Goal: Task Accomplishment & Management: Use online tool/utility

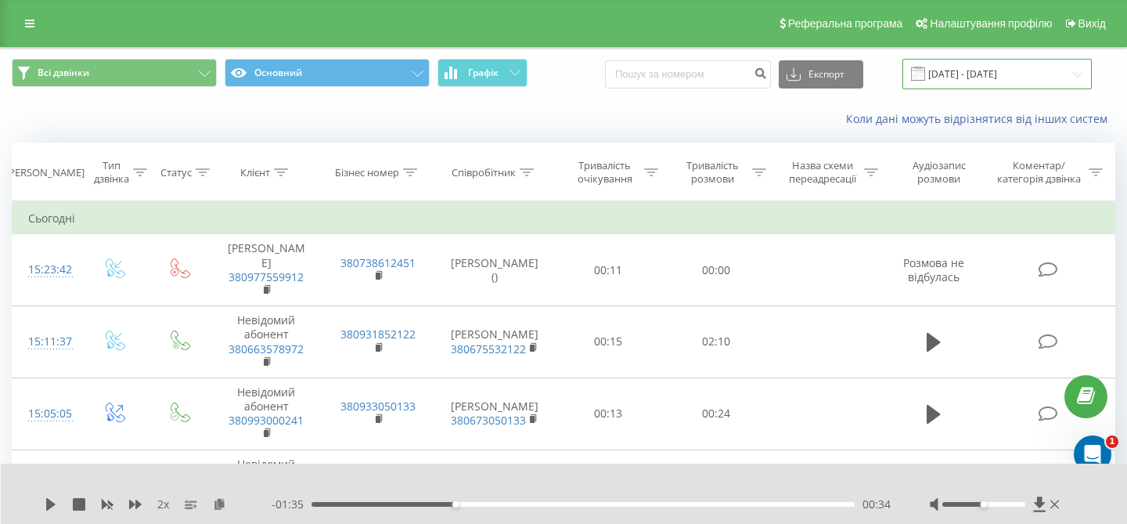
click at [1038, 72] on input "19.09.2025 - 22.09.2025" at bounding box center [997, 74] width 189 height 31
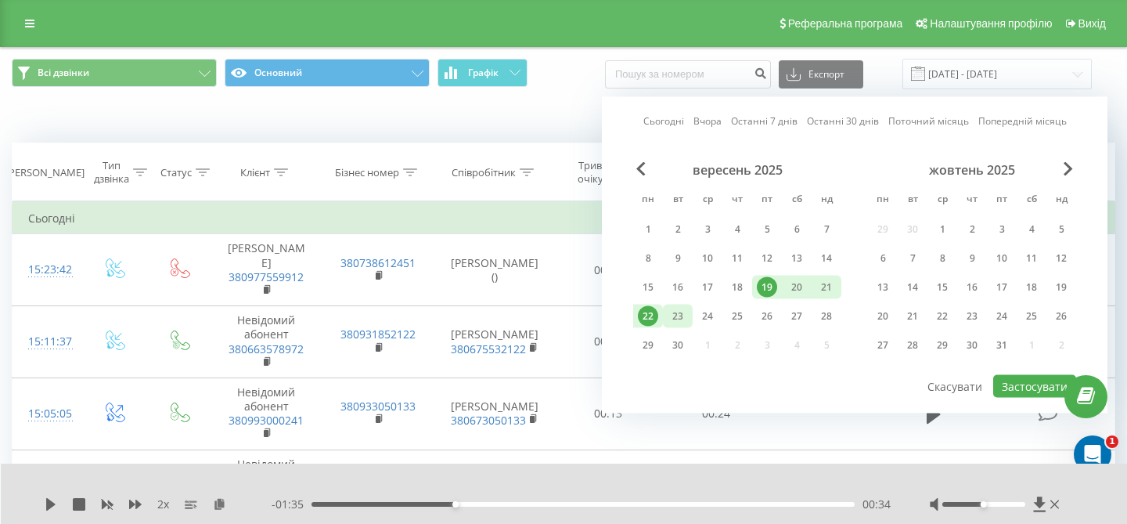
click at [685, 320] on div "23" at bounding box center [678, 316] width 20 height 20
click at [649, 320] on div "22" at bounding box center [648, 316] width 20 height 20
click at [1013, 390] on button "Застосувати" at bounding box center [1035, 386] width 83 height 23
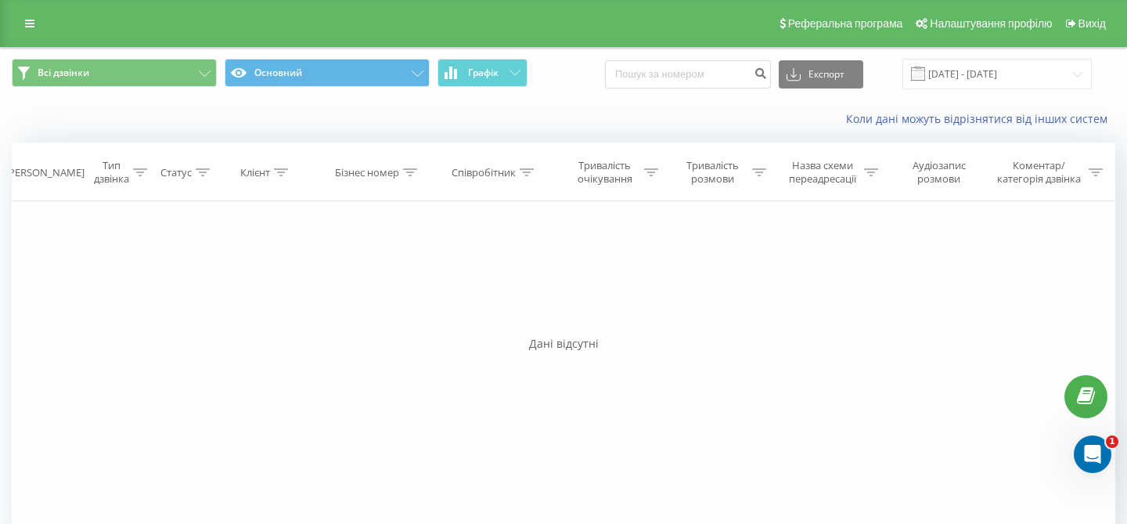
click at [925, 80] on span at bounding box center [918, 74] width 14 height 14
click at [950, 70] on input "22.09.2025 - 23.09.2025" at bounding box center [997, 74] width 189 height 31
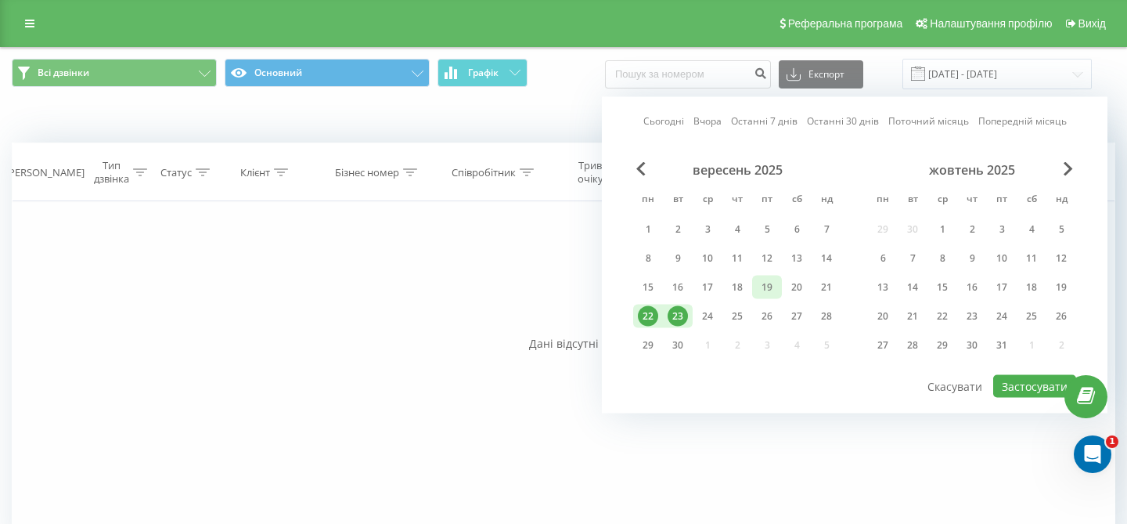
click at [775, 292] on div "19" at bounding box center [767, 287] width 20 height 20
click at [677, 317] on div "23" at bounding box center [678, 316] width 20 height 20
click at [1026, 391] on button "Застосувати" at bounding box center [1035, 386] width 83 height 23
type input "[DATE] - [DATE]"
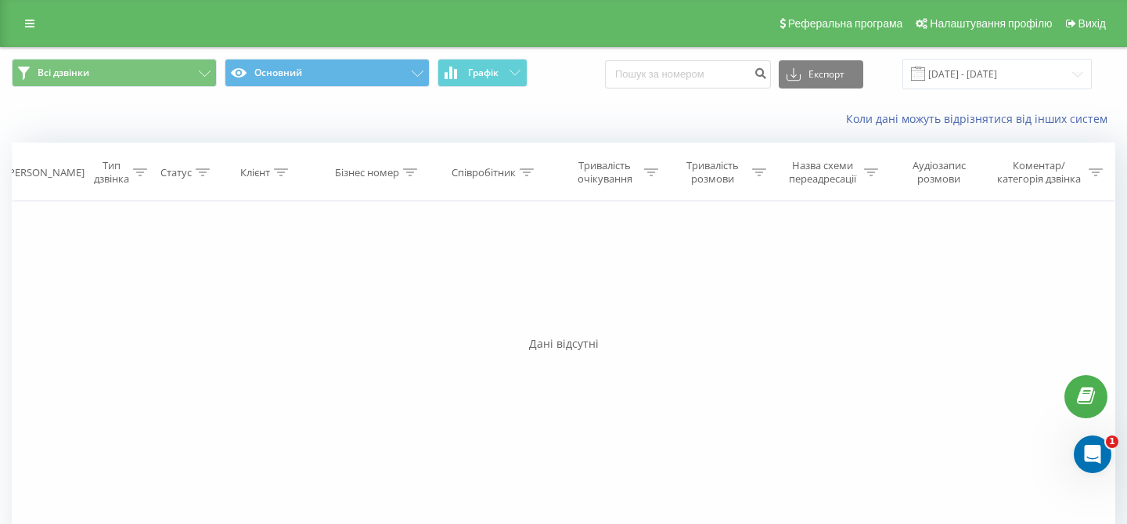
click at [182, 279] on div "Фільтрувати за умовою Дорівнює Введіть значення Скасувати OK Фільтрувати за умо…" at bounding box center [564, 377] width 1104 height 352
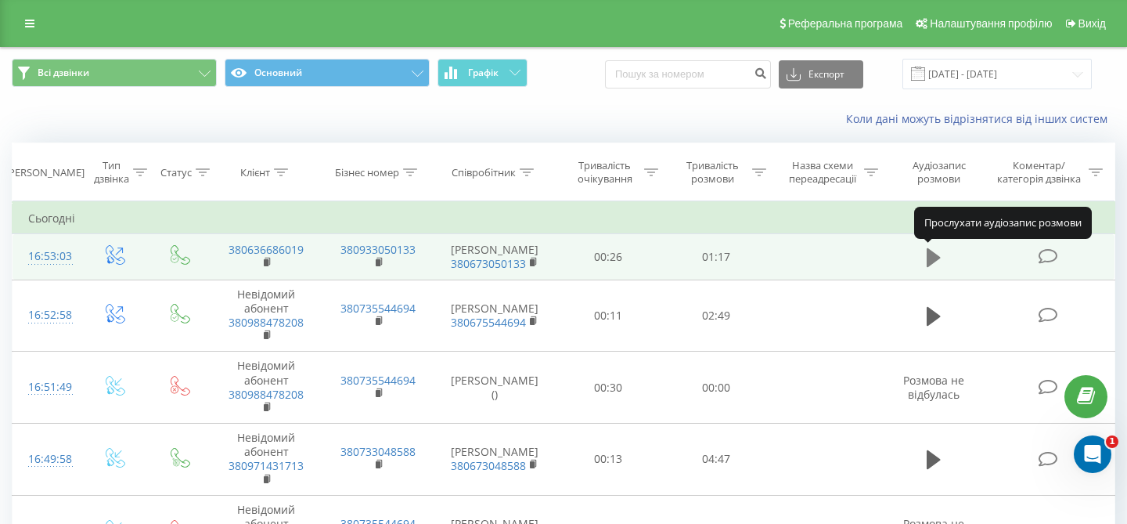
click at [936, 258] on icon at bounding box center [934, 257] width 14 height 19
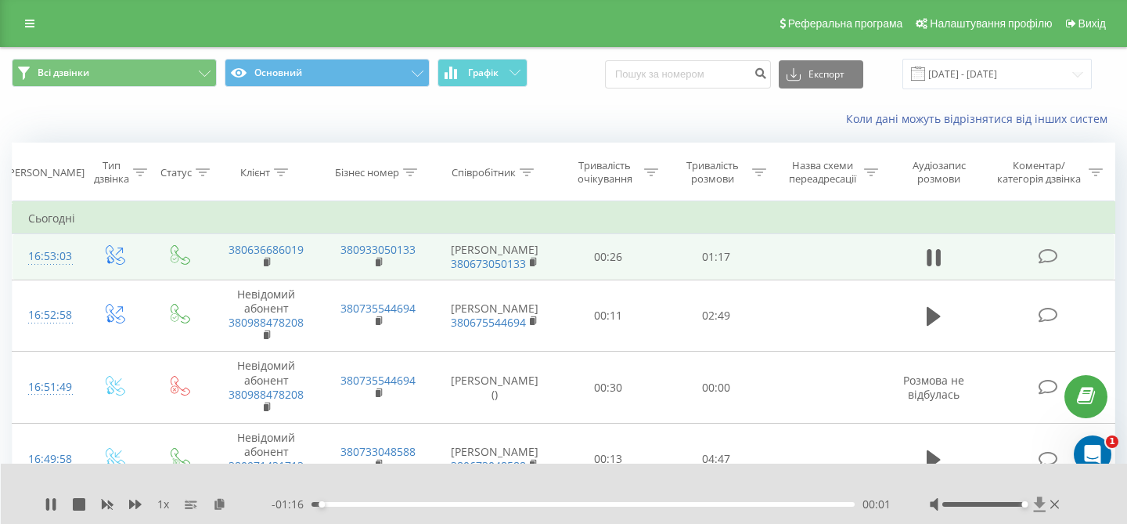
drag, startPoint x: 985, startPoint y: 505, endPoint x: 1042, endPoint y: 503, distance: 57.2
click at [1042, 503] on div at bounding box center [996, 504] width 133 height 16
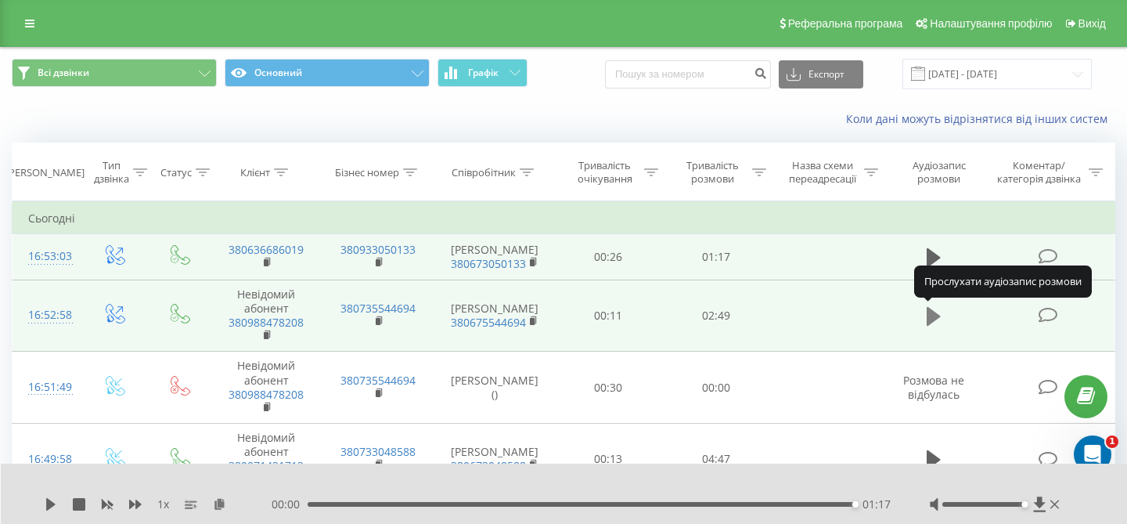
click at [935, 321] on icon at bounding box center [934, 316] width 14 height 22
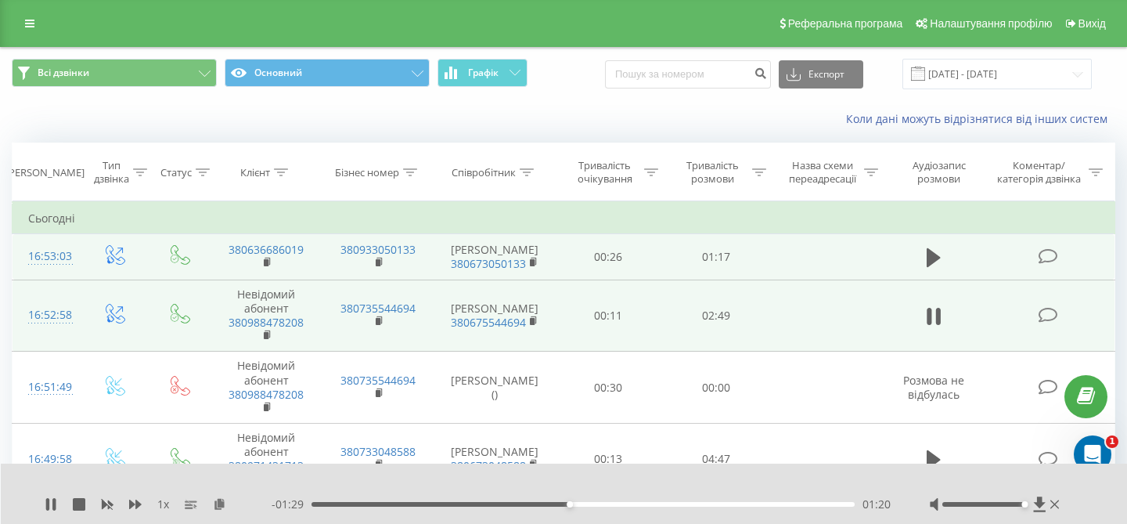
click at [935, 321] on icon at bounding box center [934, 316] width 14 height 22
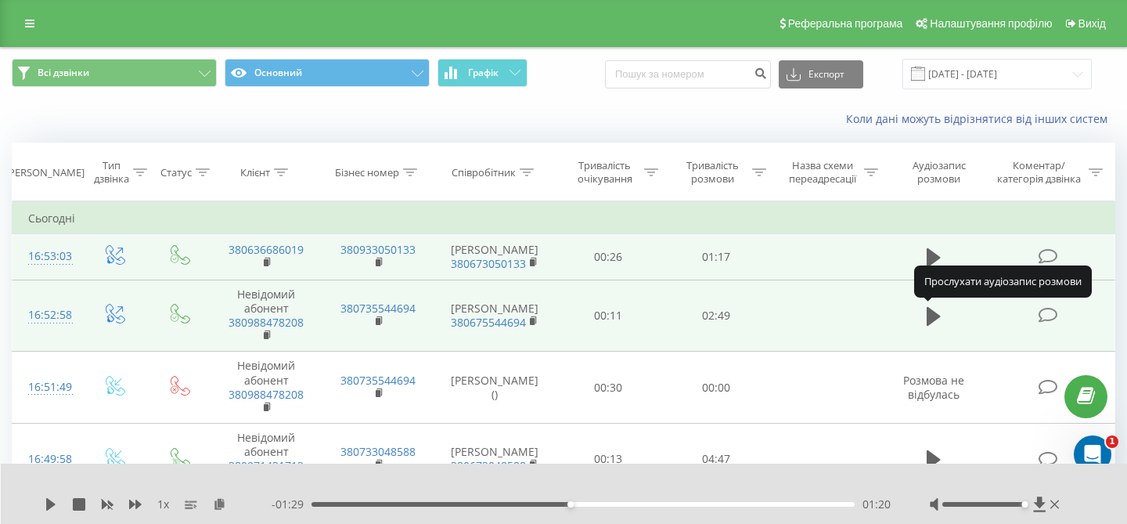
click at [935, 321] on icon at bounding box center [934, 316] width 14 height 22
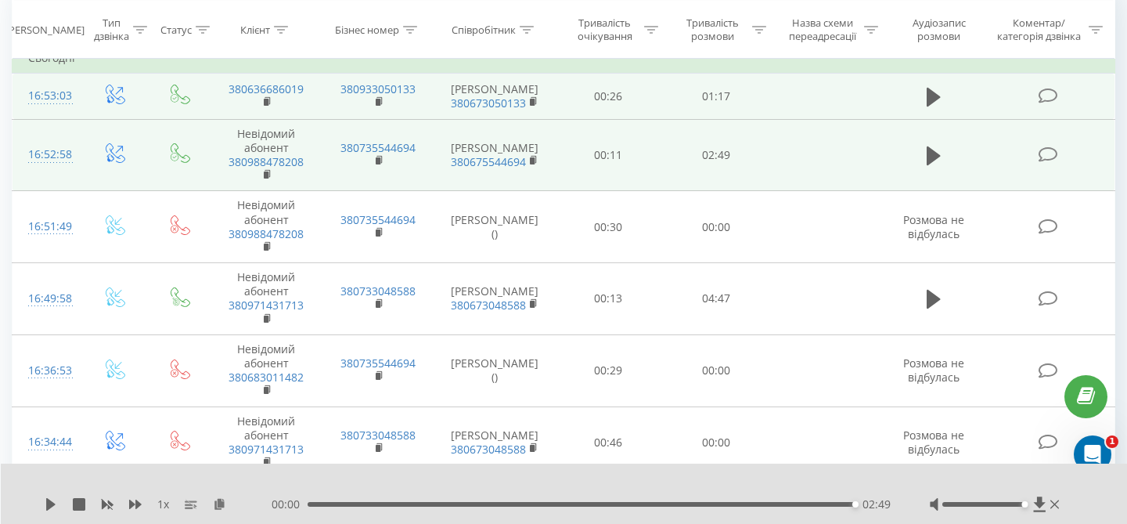
scroll to position [165, 0]
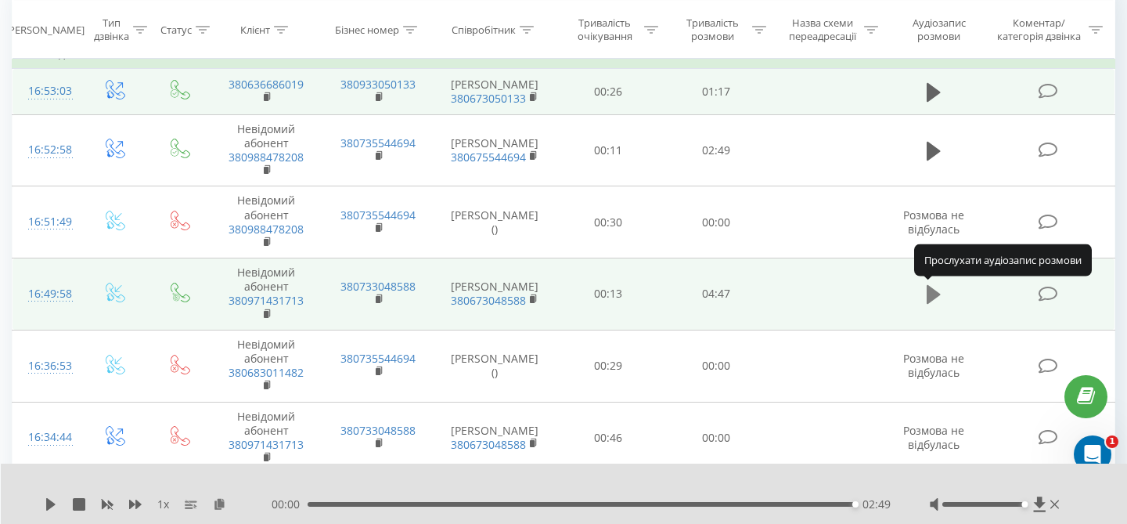
click at [936, 297] on icon at bounding box center [934, 294] width 14 height 19
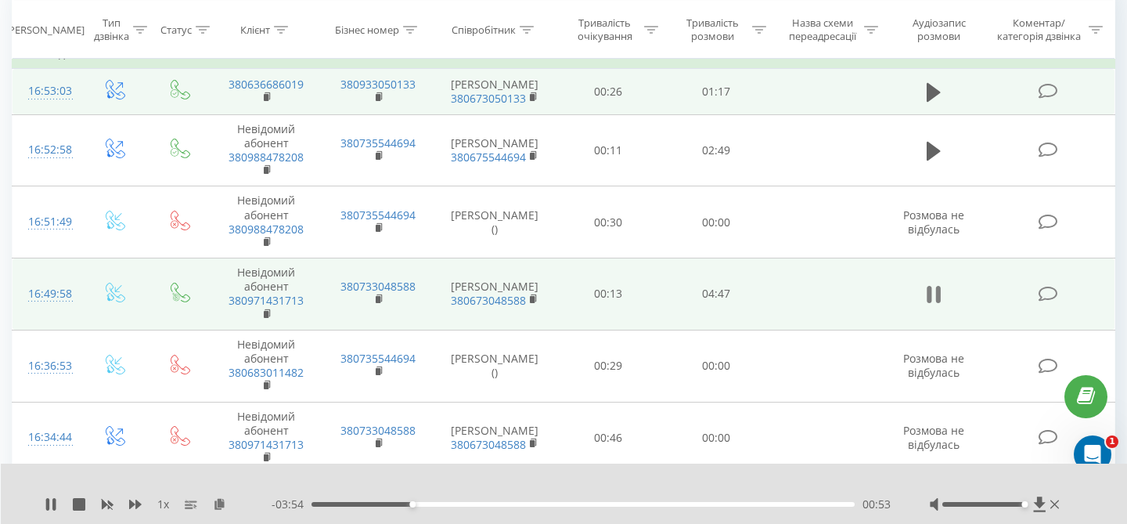
click at [932, 299] on icon at bounding box center [934, 294] width 14 height 22
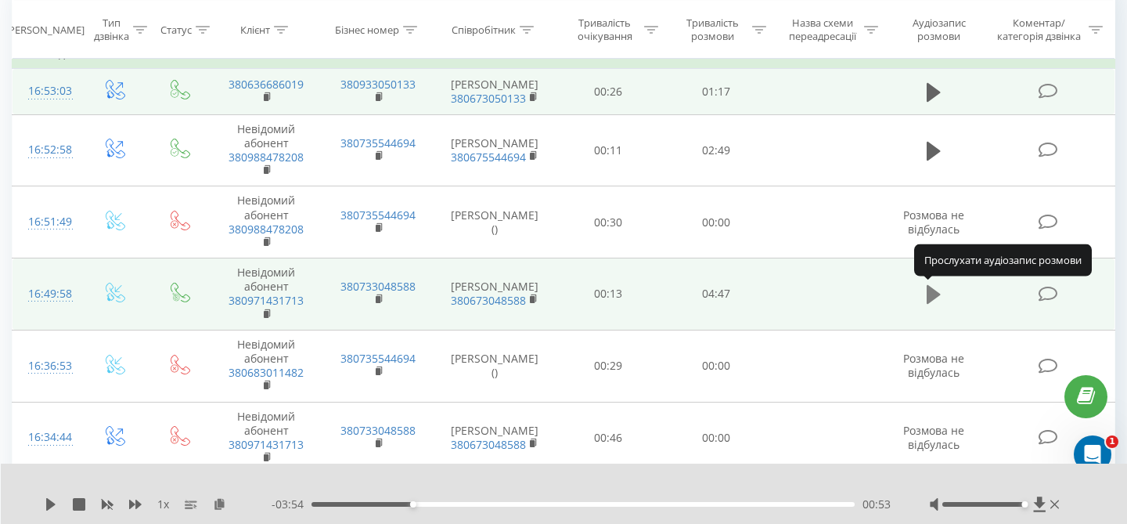
click at [936, 299] on icon at bounding box center [934, 294] width 14 height 22
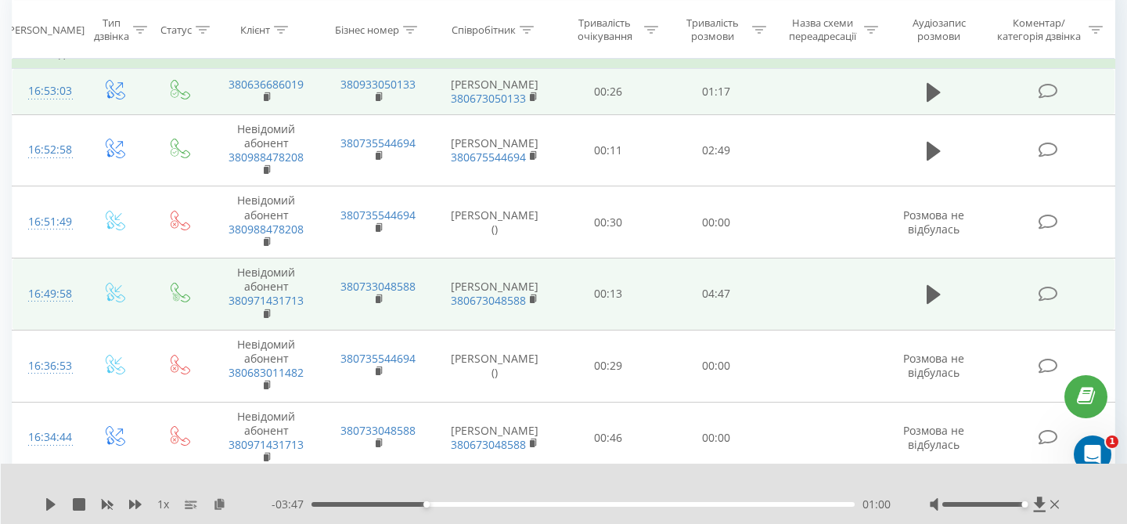
click at [377, 504] on div "01:00" at bounding box center [583, 504] width 543 height 5
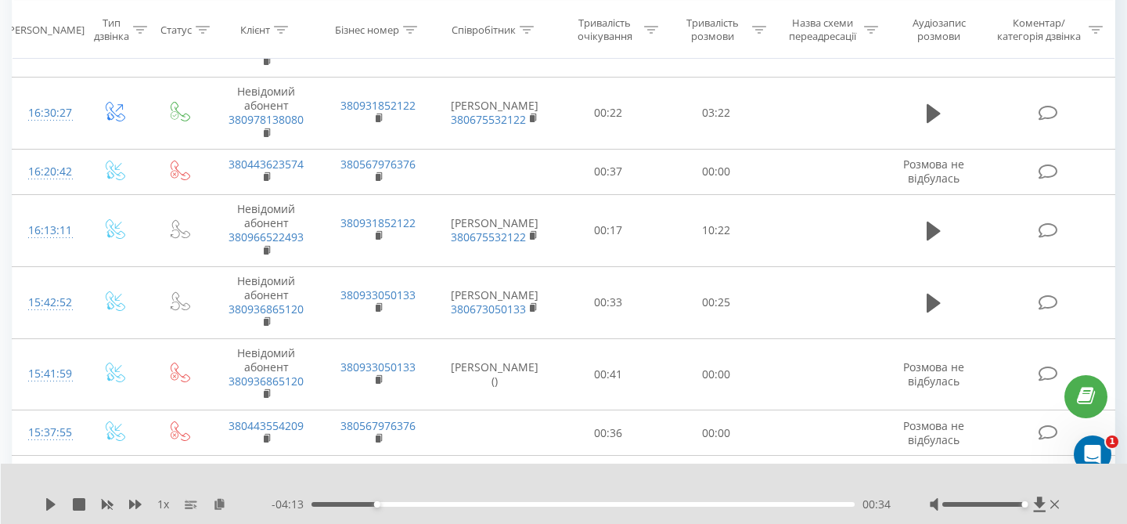
scroll to position [673, 0]
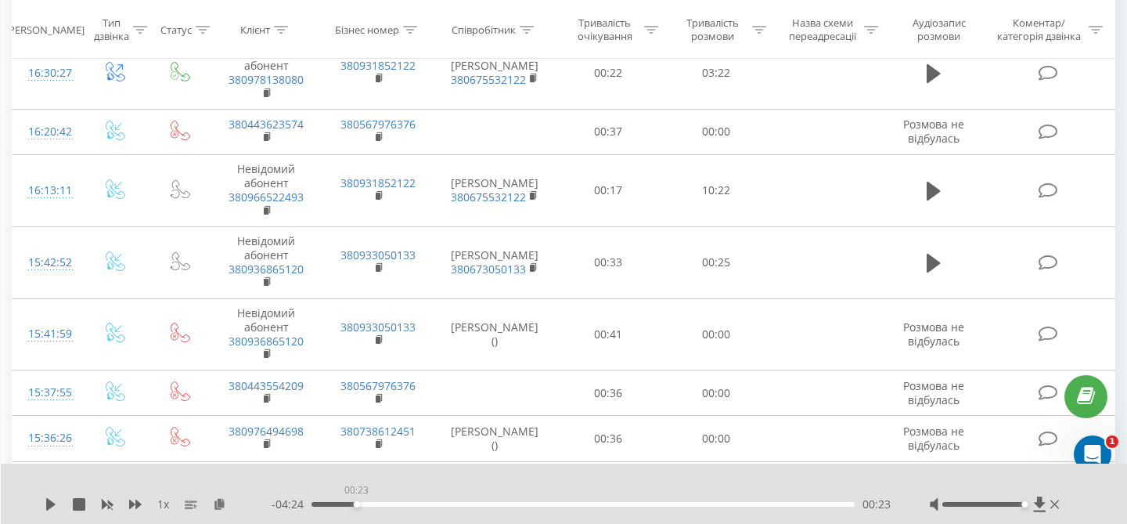
click at [356, 503] on div "00:23" at bounding box center [583, 504] width 543 height 5
click at [48, 507] on icon at bounding box center [50, 504] width 9 height 13
click at [337, 503] on div "00:13" at bounding box center [583, 504] width 543 height 5
click at [49, 507] on icon at bounding box center [47, 504] width 3 height 13
click at [1041, 501] on icon at bounding box center [1039, 503] width 12 height 15
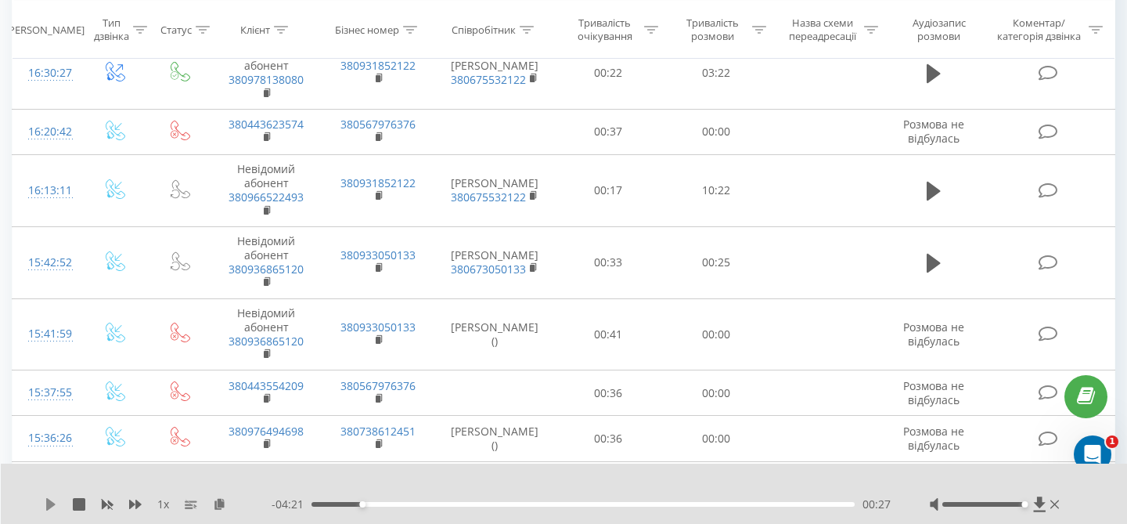
click at [50, 507] on icon at bounding box center [50, 504] width 9 height 13
click at [50, 507] on icon at bounding box center [51, 504] width 13 height 13
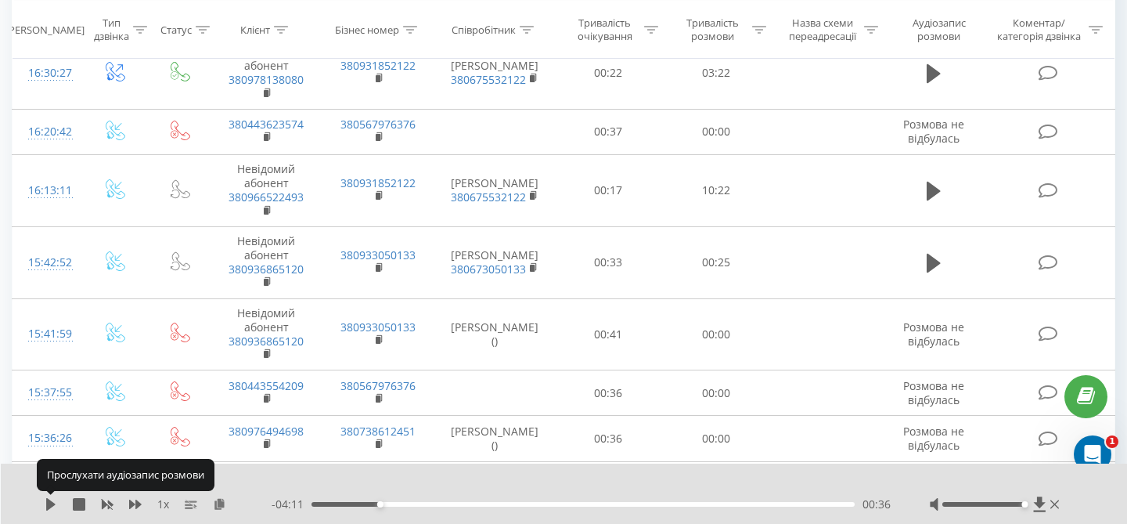
click at [50, 507] on icon at bounding box center [50, 504] width 9 height 13
click at [50, 507] on icon at bounding box center [51, 504] width 13 height 13
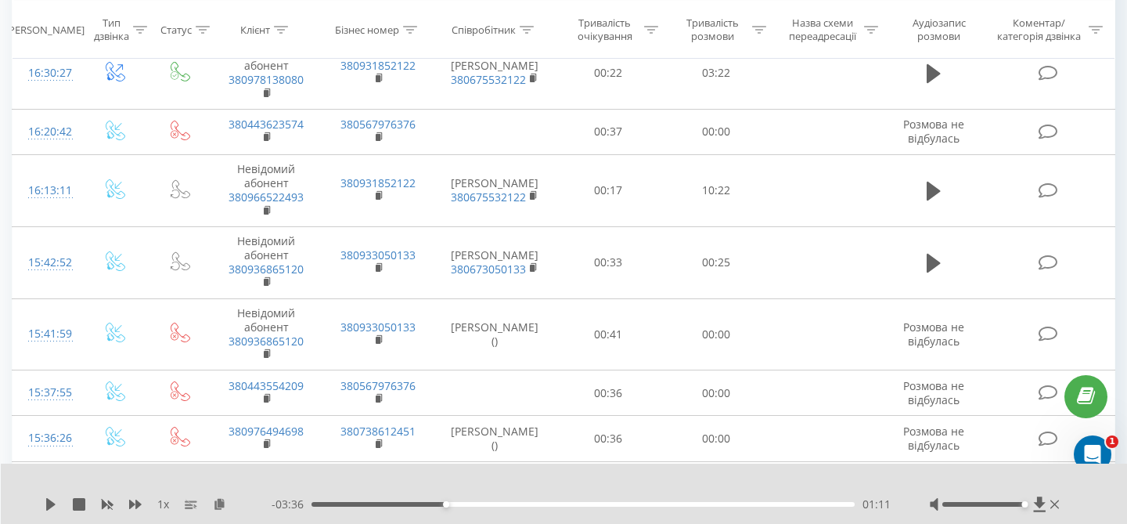
click at [50, 507] on icon at bounding box center [50, 504] width 9 height 13
click at [50, 507] on icon at bounding box center [51, 504] width 13 height 13
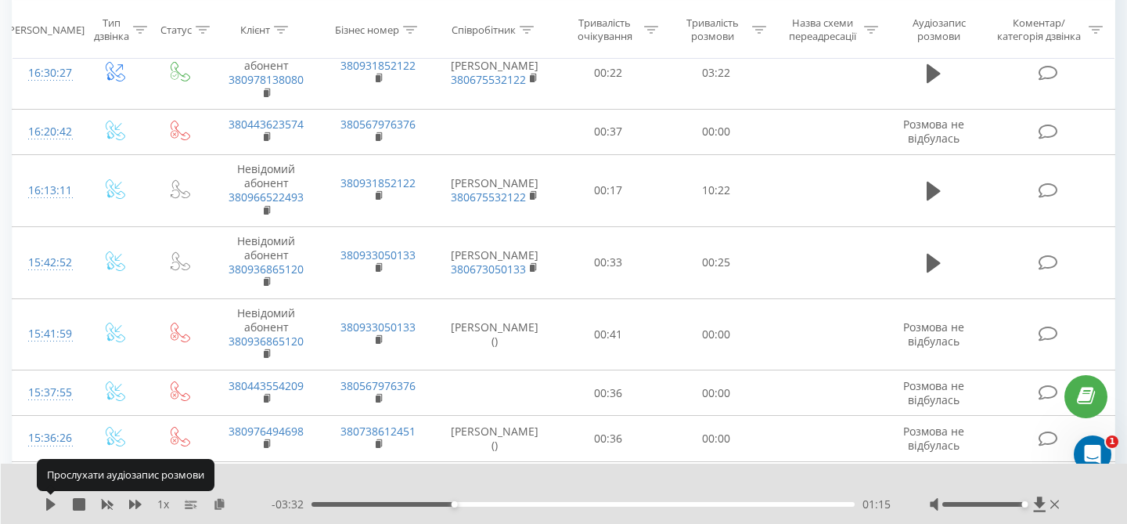
click at [50, 507] on icon at bounding box center [50, 504] width 9 height 13
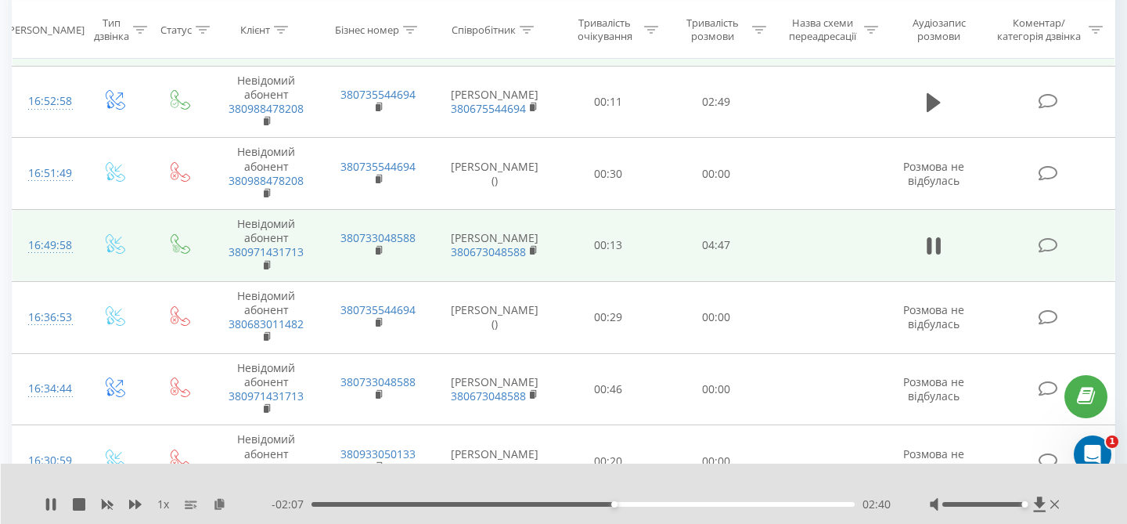
scroll to position [217, 0]
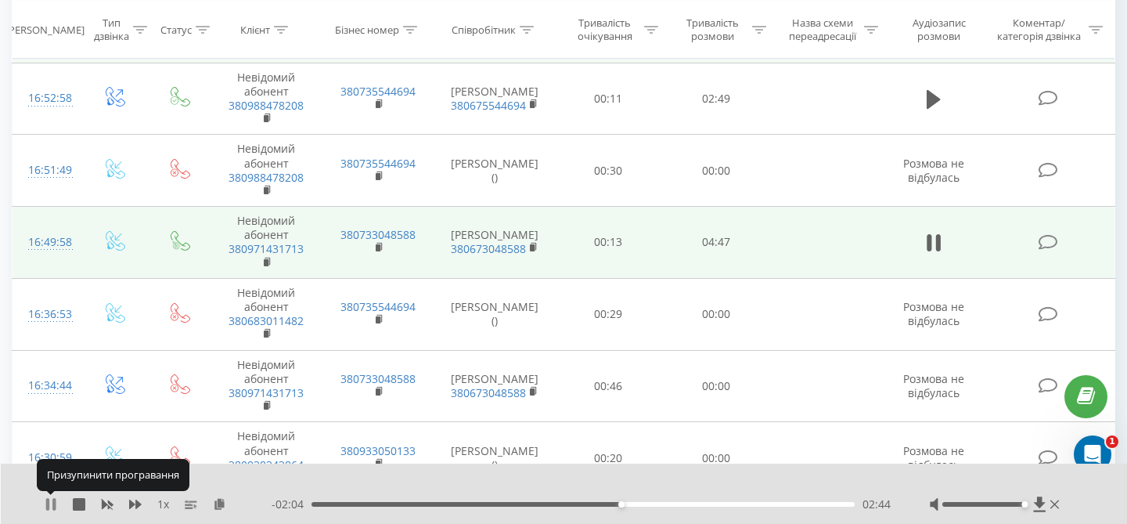
click at [51, 502] on icon at bounding box center [51, 504] width 13 height 13
click at [51, 502] on icon at bounding box center [50, 504] width 9 height 13
click at [51, 502] on icon at bounding box center [51, 504] width 13 height 13
click at [51, 502] on icon at bounding box center [50, 504] width 9 height 13
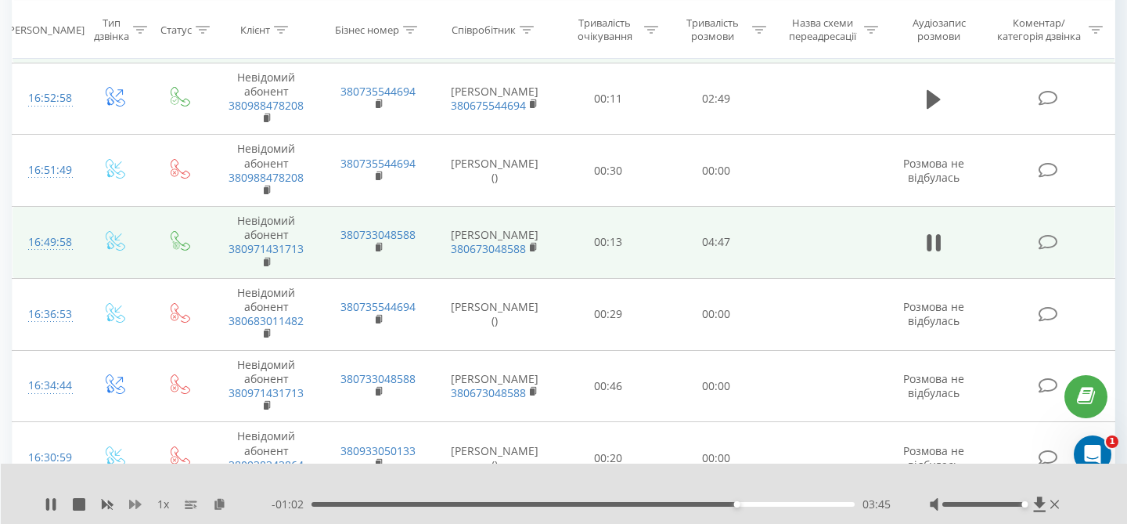
click at [135, 507] on icon at bounding box center [135, 504] width 13 height 13
click at [937, 242] on icon at bounding box center [938, 242] width 5 height 17
